Goal: Complete application form: Complete application form

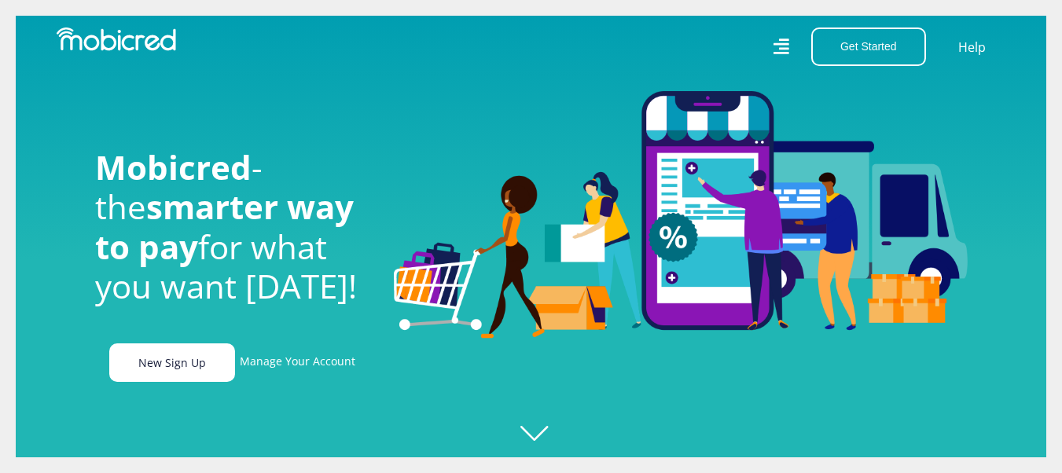
scroll to position [0, 1120]
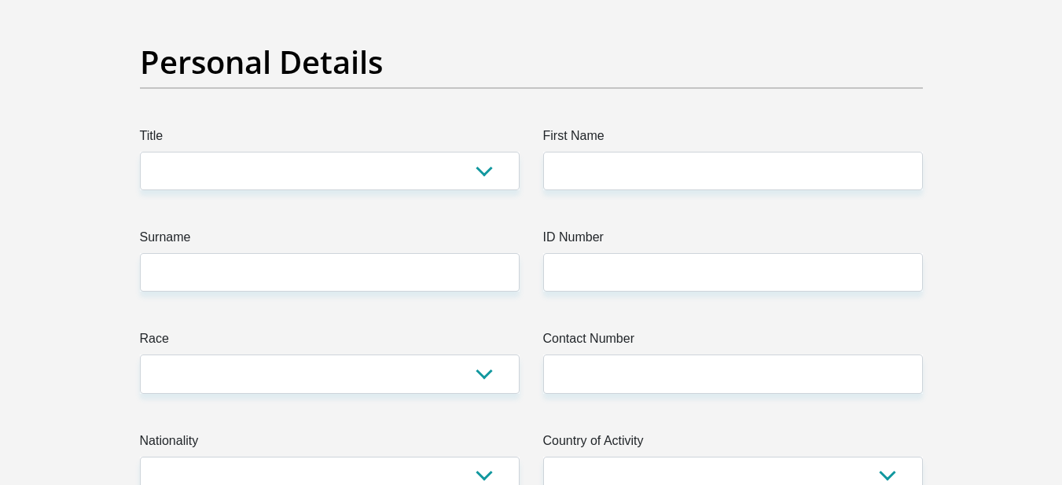
scroll to position [157, 0]
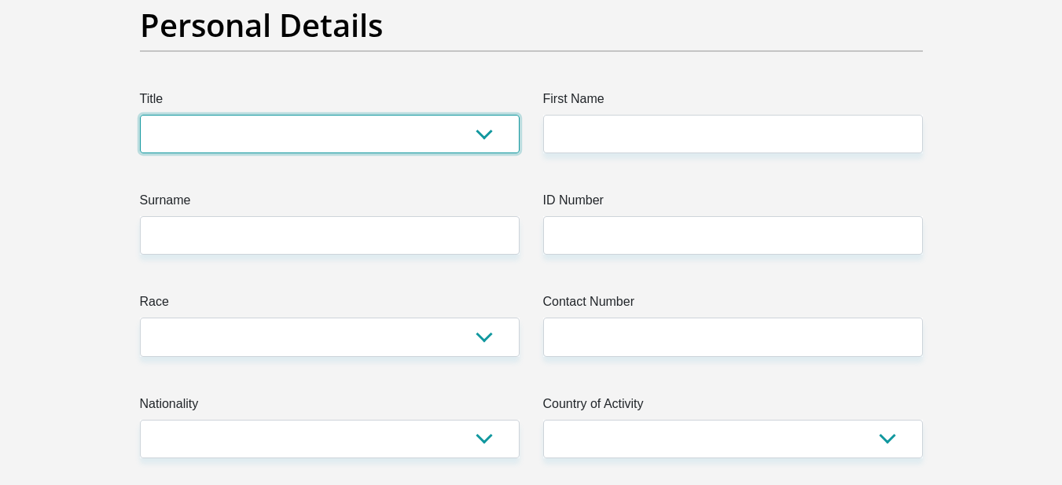
click at [237, 125] on select "Mr Ms Mrs Dr Other" at bounding box center [330, 134] width 380 height 39
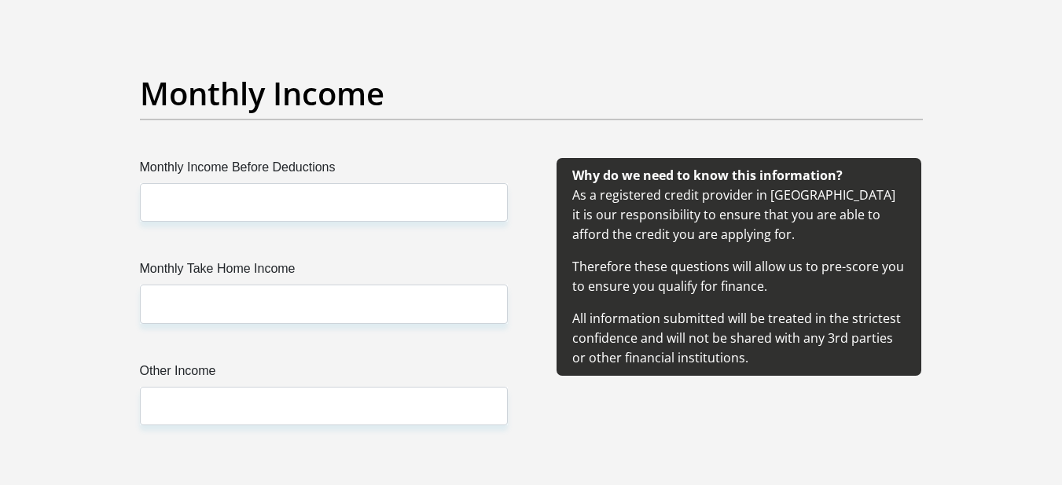
scroll to position [1808, 0]
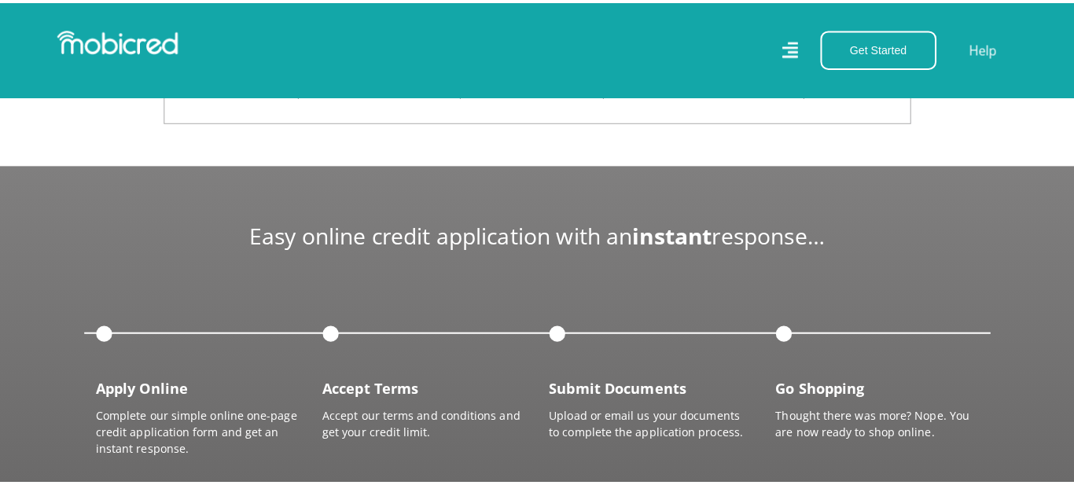
scroll to position [0, 2017]
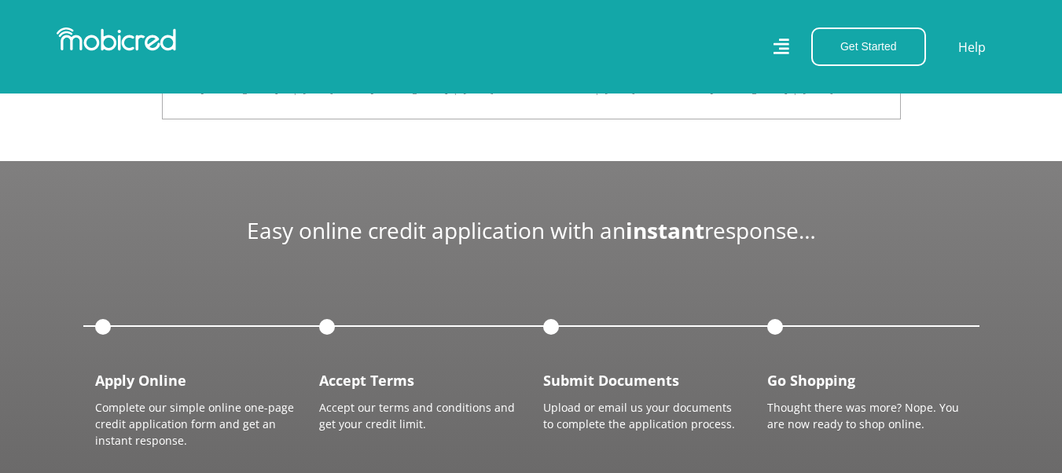
click at [785, 50] on icon at bounding box center [781, 47] width 16 height 16
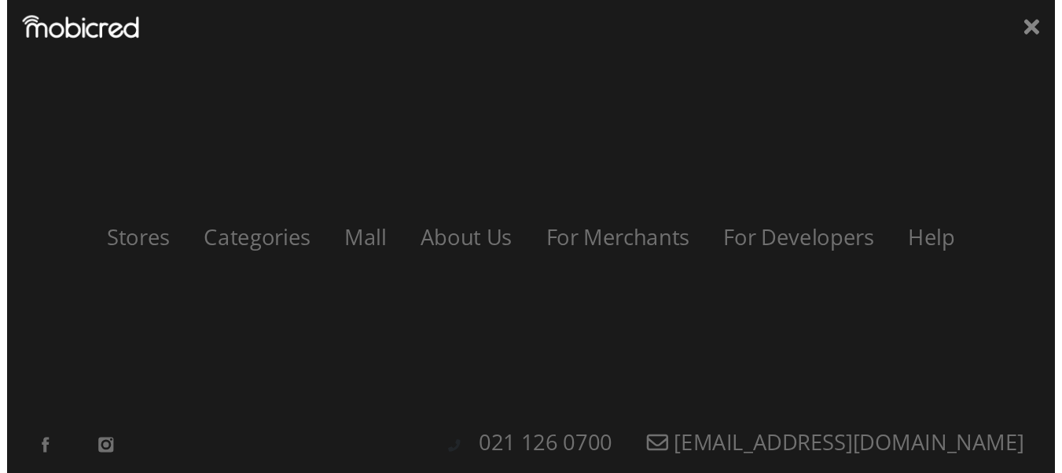
scroll to position [0, 2913]
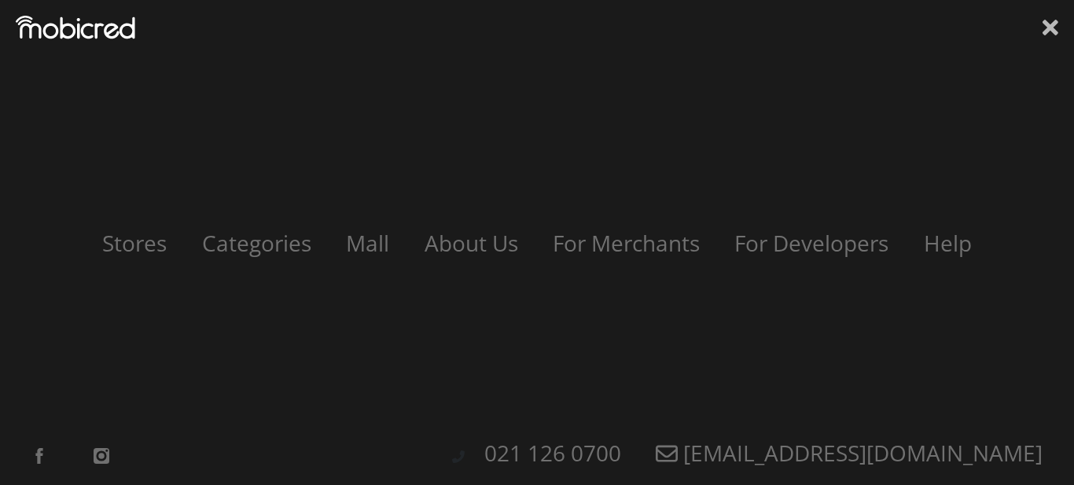
click at [1052, 27] on icon at bounding box center [1051, 28] width 16 height 16
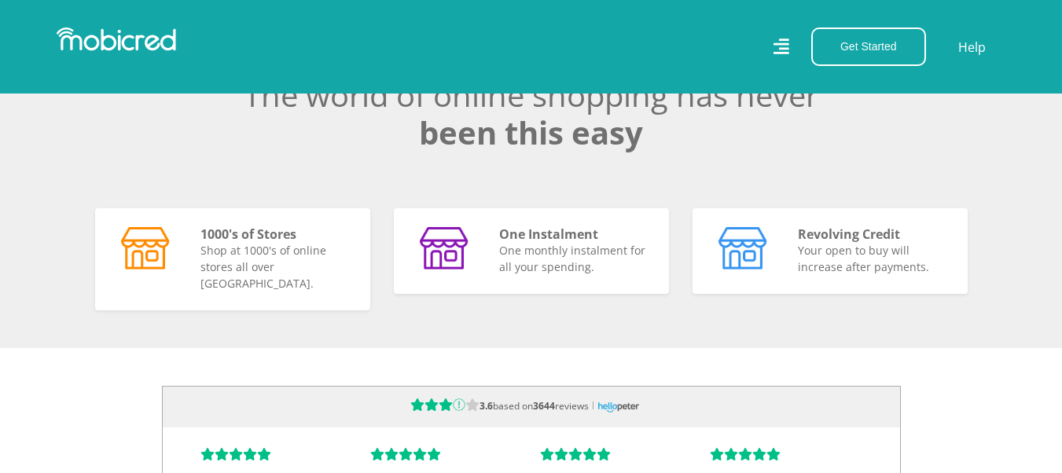
scroll to position [0, 0]
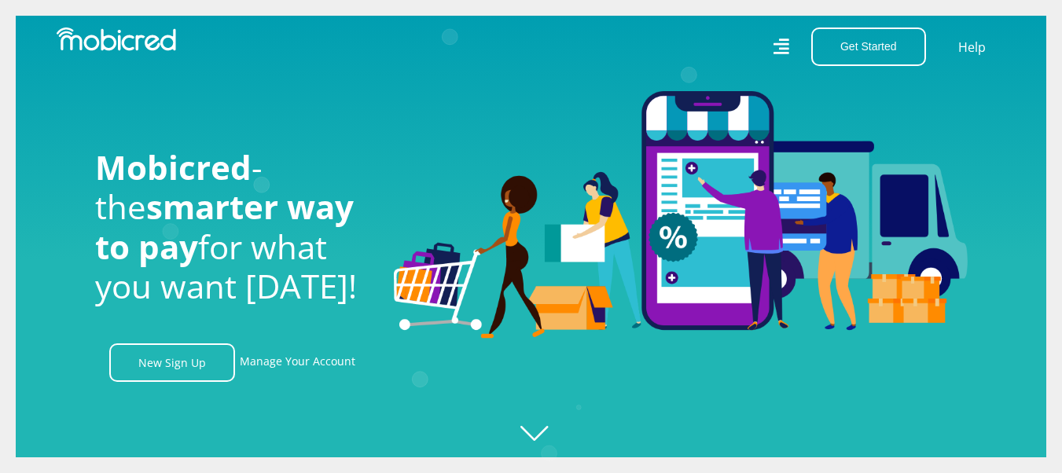
click at [539, 420] on icon "Created with [PERSON_NAME] 2.3.0" at bounding box center [547, 236] width 1062 height 473
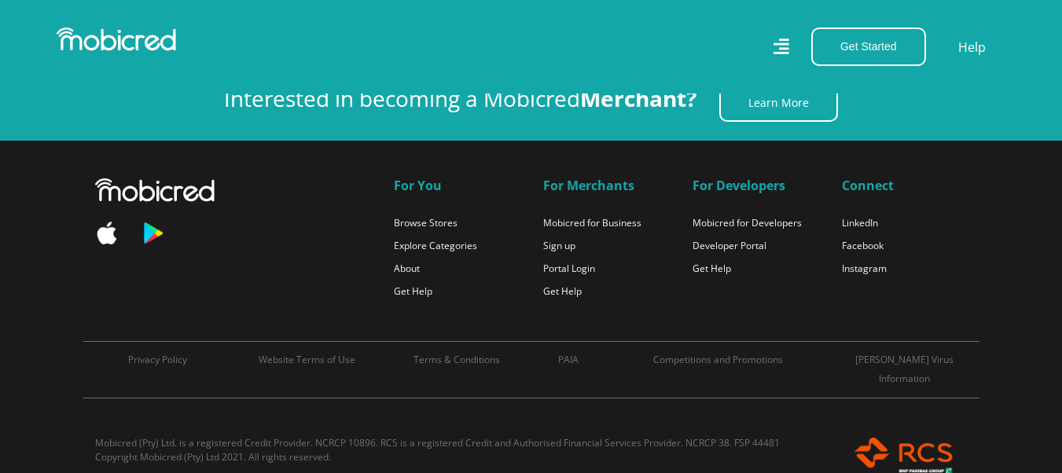
scroll to position [3493, 0]
